Goal: Transaction & Acquisition: Purchase product/service

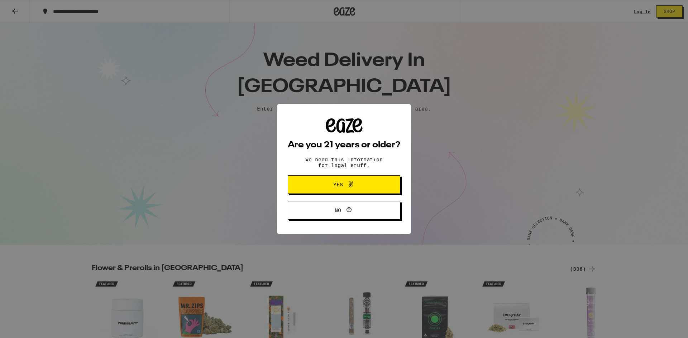
click at [375, 178] on button "Yes" at bounding box center [344, 185] width 112 height 19
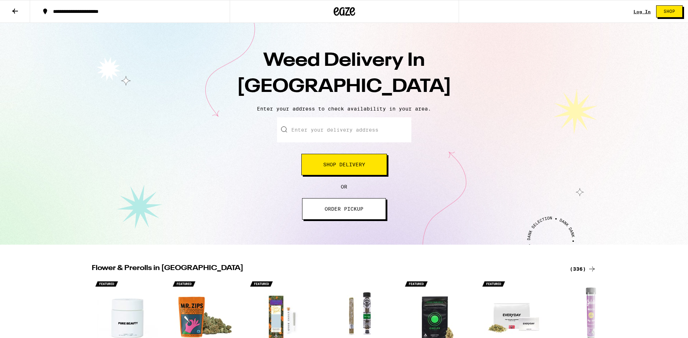
click at [366, 213] on button "ORDER PICKUP" at bounding box center [344, 208] width 84 height 21
